Goal: Check status: Check status

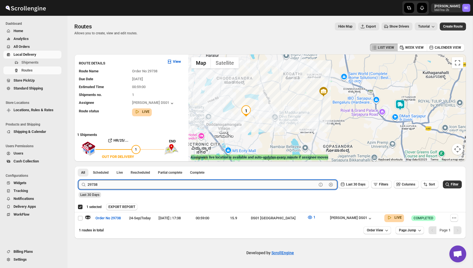
click at [105, 186] on input "29738" at bounding box center [202, 184] width 229 height 9
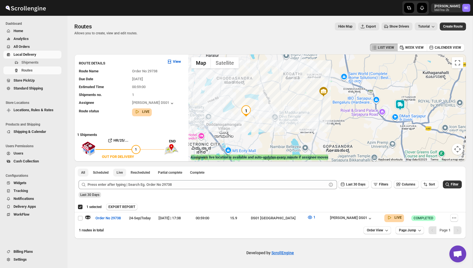
click at [122, 172] on span "Live" at bounding box center [120, 172] width 6 height 5
checkbox input "false"
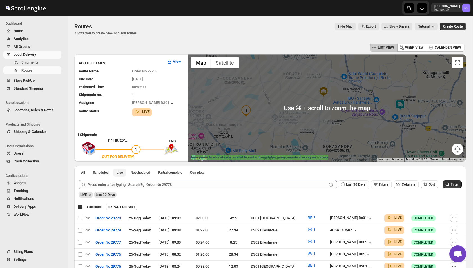
scroll to position [46, 0]
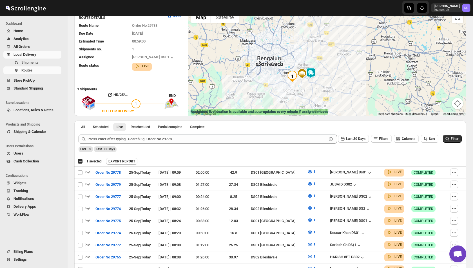
drag, startPoint x: 217, startPoint y: 67, endPoint x: 267, endPoint y: 87, distance: 53.4
click at [267, 87] on div at bounding box center [328, 62] width 278 height 107
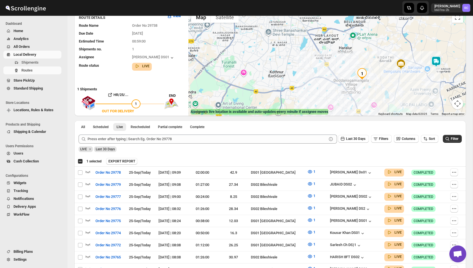
click at [284, 51] on div at bounding box center [328, 62] width 278 height 107
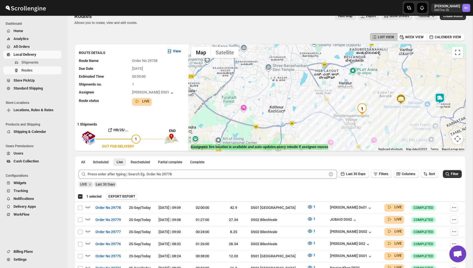
scroll to position [7, 0]
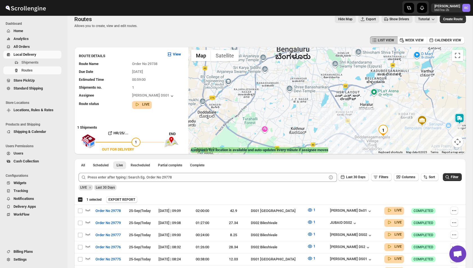
drag, startPoint x: 257, startPoint y: 83, endPoint x: 295, endPoint y: 119, distance: 52.8
click at [295, 119] on div at bounding box center [328, 100] width 278 height 107
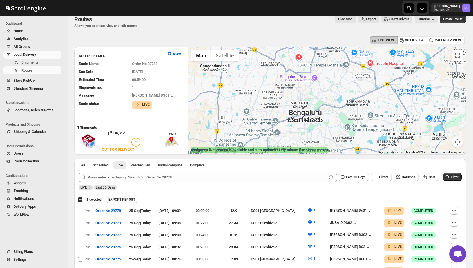
drag, startPoint x: 289, startPoint y: 69, endPoint x: 280, endPoint y: 113, distance: 44.7
click at [280, 113] on div at bounding box center [328, 100] width 278 height 107
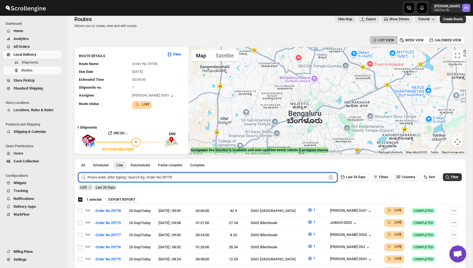
click at [122, 180] on input "text" at bounding box center [208, 177] width 240 height 9
paste input "29760"
type input "29760"
click at [79, 159] on button "Submit" at bounding box center [87, 162] width 16 height 6
checkbox input "true"
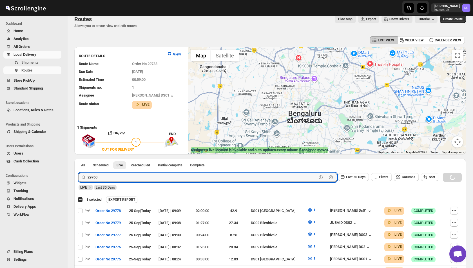
checkbox input "true"
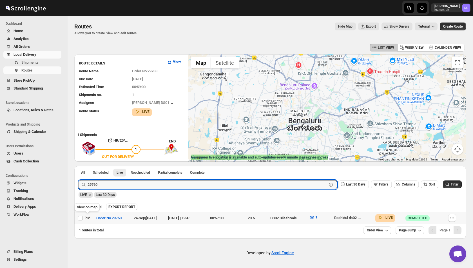
click at [89, 217] on icon "button" at bounding box center [88, 218] width 6 height 6
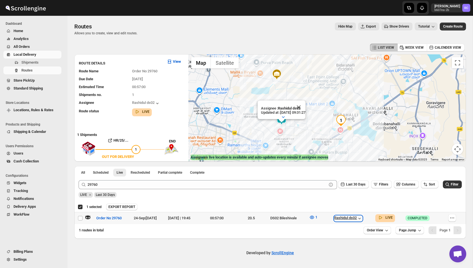
click at [363, 216] on icon "button" at bounding box center [360, 219] width 6 height 6
click at [87, 216] on icon "button" at bounding box center [87, 216] width 1 height 1
click at [309, 115] on button "Close" at bounding box center [303, 116] width 14 height 14
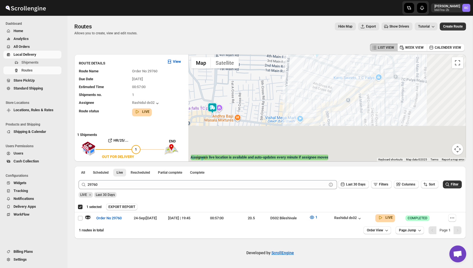
drag, startPoint x: 313, startPoint y: 120, endPoint x: 248, endPoint y: 81, distance: 75.8
click at [248, 81] on div at bounding box center [328, 107] width 278 height 107
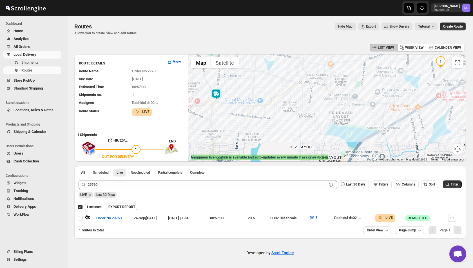
click at [218, 94] on img at bounding box center [216, 94] width 11 height 11
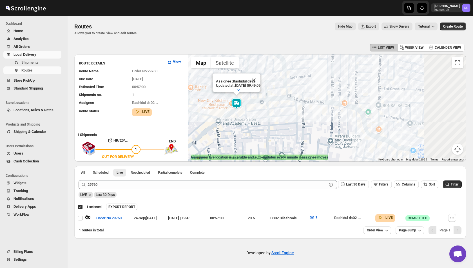
drag, startPoint x: 354, startPoint y: 114, endPoint x: 224, endPoint y: 110, distance: 130.2
click at [224, 110] on div "Assignee : [PERSON_NAME] ds02 Updated at : [DATE] 09:49:09 Duty mode Enabled Ba…" at bounding box center [328, 107] width 278 height 107
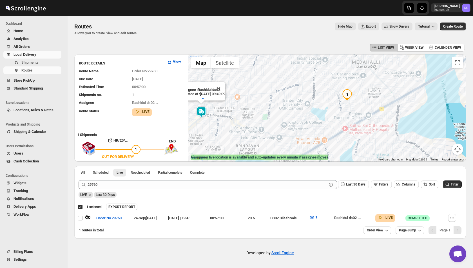
drag, startPoint x: 308, startPoint y: 132, endPoint x: 232, endPoint y: 170, distance: 84.9
click at [232, 170] on div "LIST VIEW WEEK VIEW CALENDER VIEW ROUTE DETAILS View Route Name Order No 29760 …" at bounding box center [270, 140] width 392 height 197
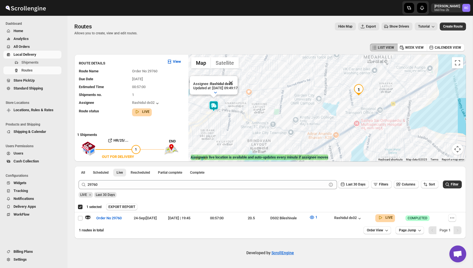
drag, startPoint x: 331, startPoint y: 116, endPoint x: 309, endPoint y: 82, distance: 40.0
click at [309, 82] on div "Assignee : [PERSON_NAME] ds02 Updated at : [DATE] 09:49:17 Duty mode Enabled Ba…" at bounding box center [328, 107] width 278 height 107
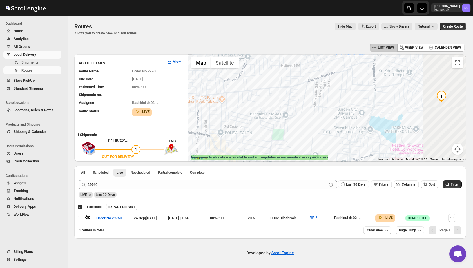
drag, startPoint x: 370, startPoint y: 98, endPoint x: 285, endPoint y: 112, distance: 86.0
click at [285, 112] on div "Assignee : [PERSON_NAME] ds02 Updated at : [DATE] 09:49:18 Duty mode Enabled Ba…" at bounding box center [328, 107] width 278 height 107
